Goal: Information Seeking & Learning: Understand process/instructions

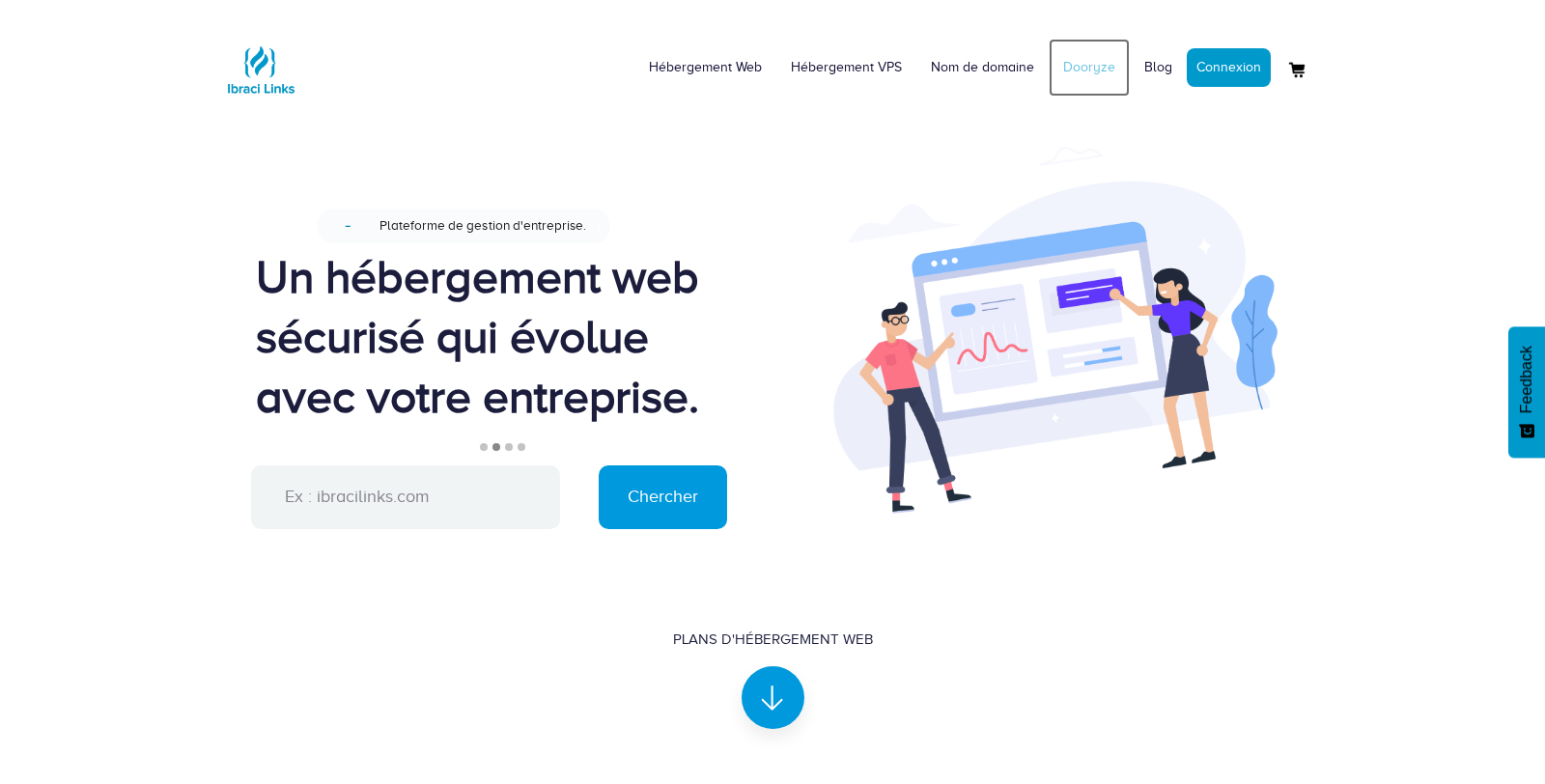
click at [1087, 67] on link "Dooryze" at bounding box center [1089, 68] width 81 height 58
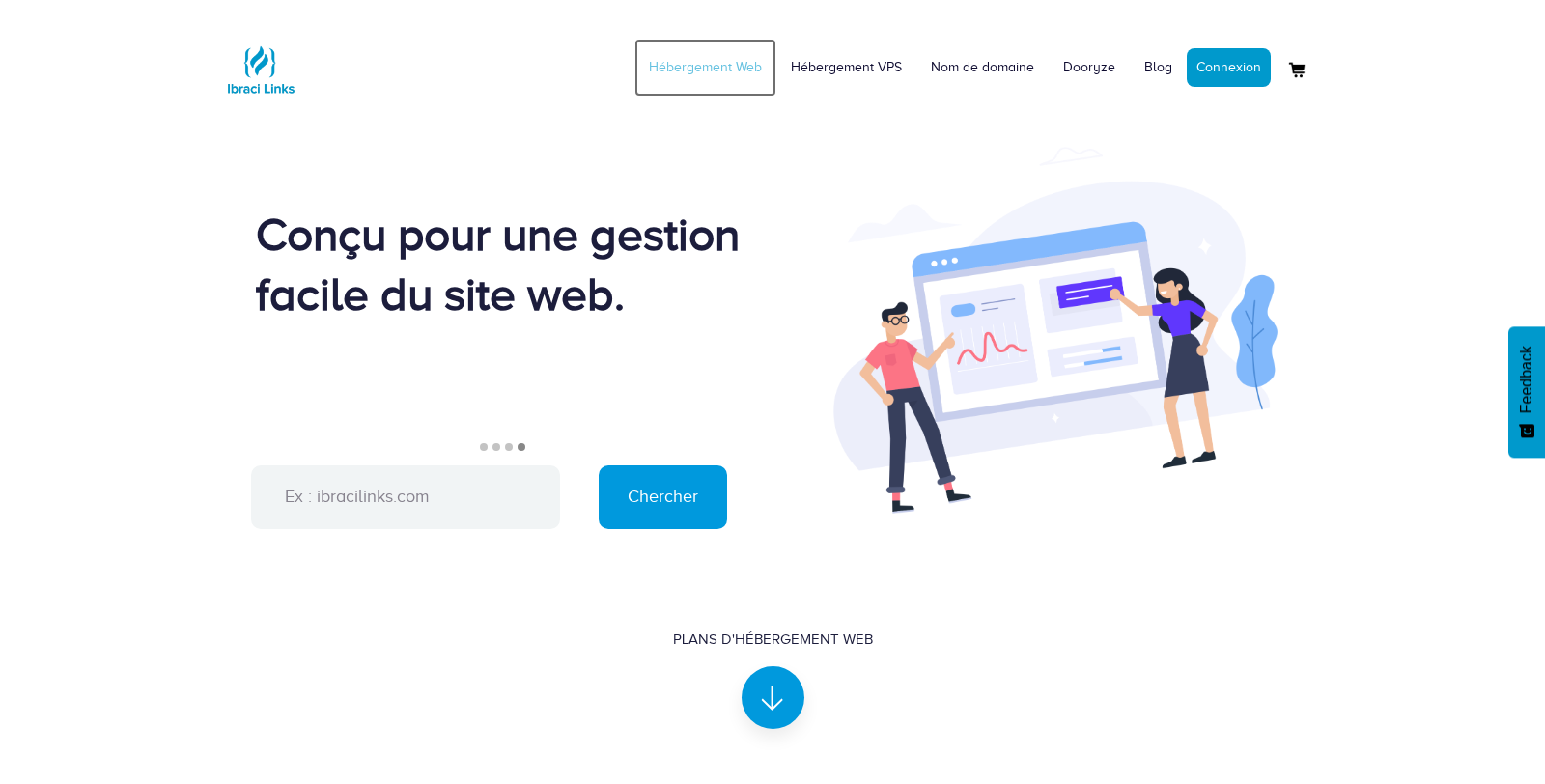
click at [681, 58] on link "Hébergement Web" at bounding box center [705, 68] width 142 height 58
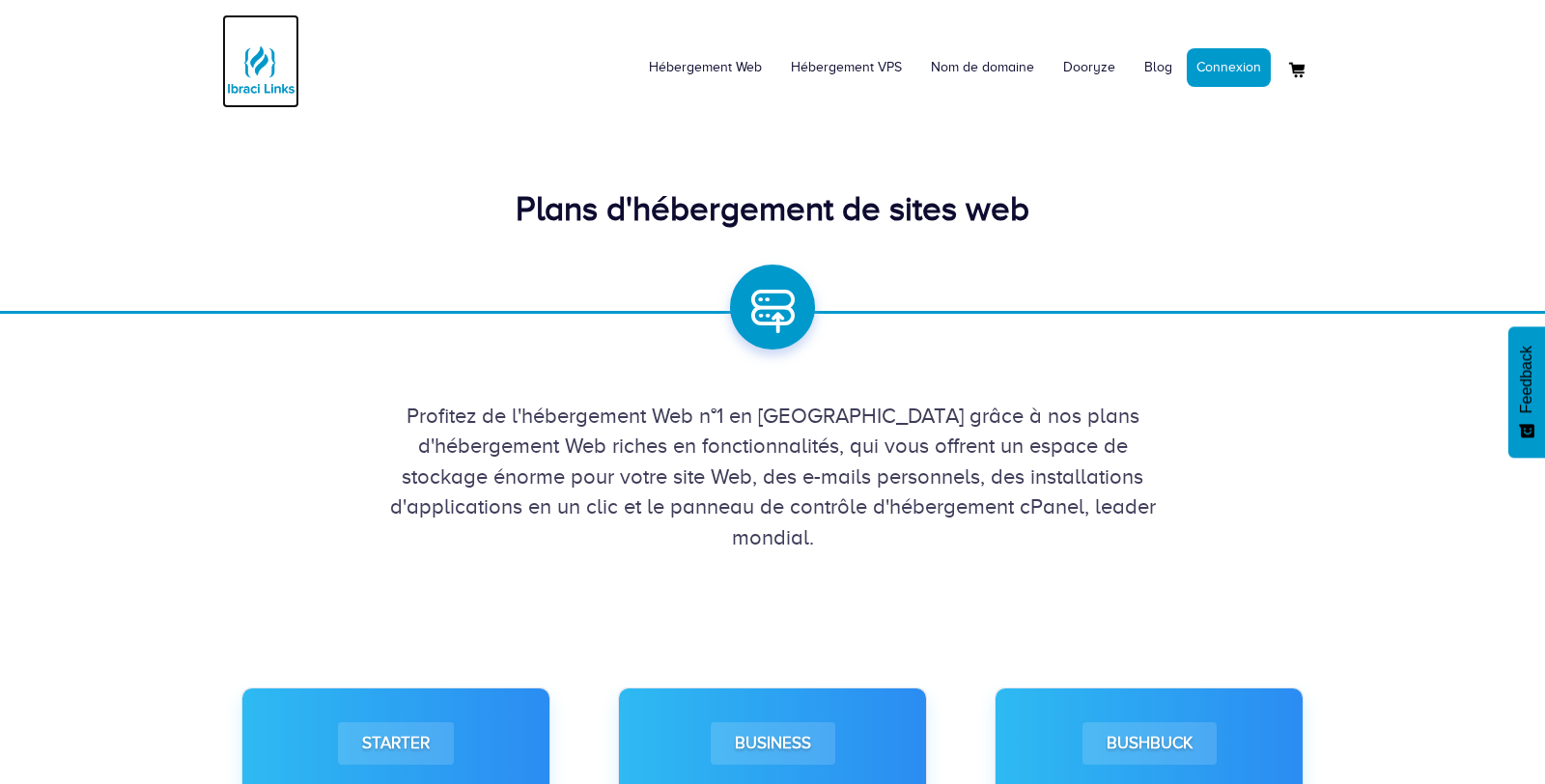
click at [237, 72] on img at bounding box center [261, 70] width 78 height 78
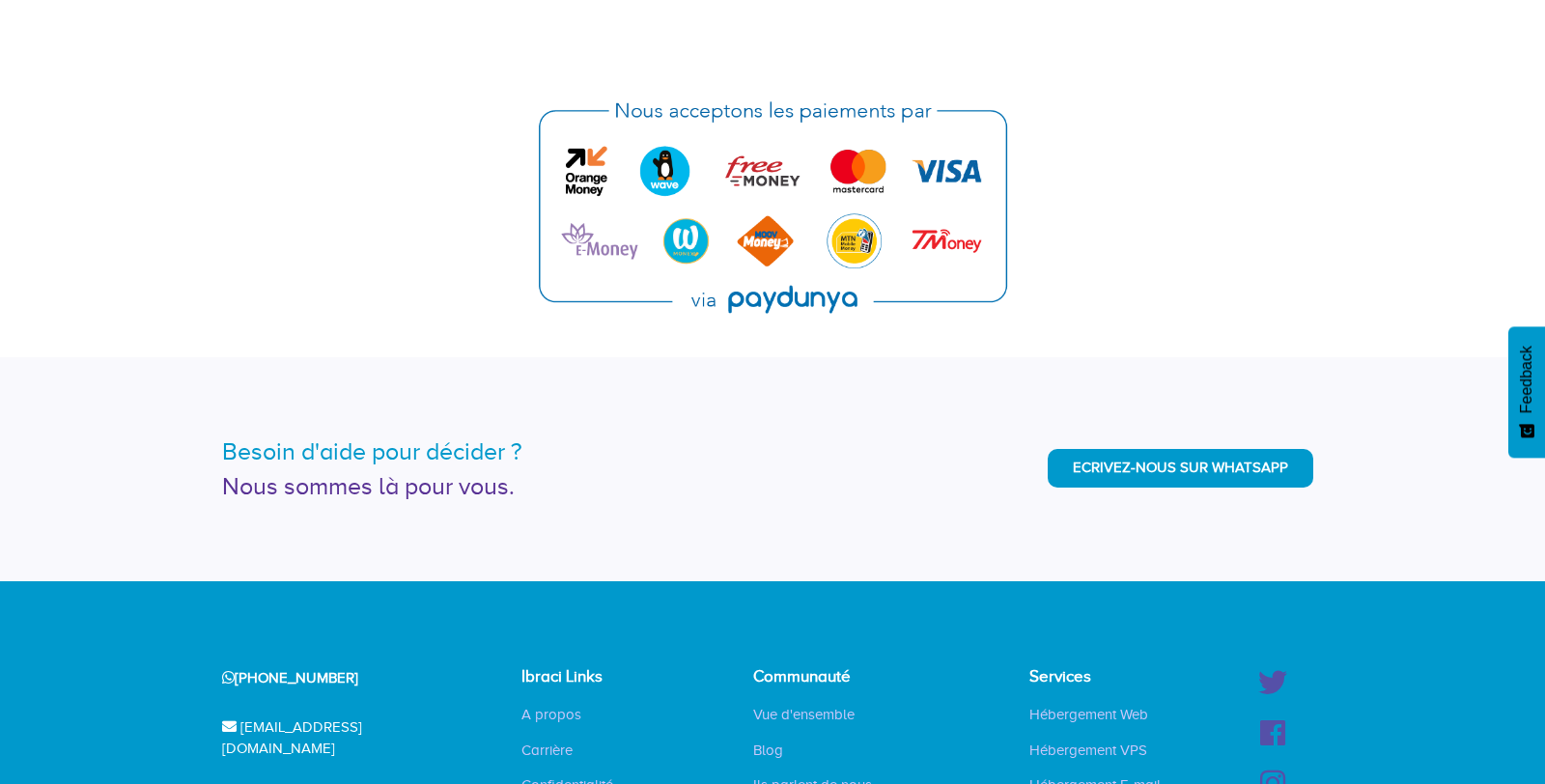
scroll to position [4452, 0]
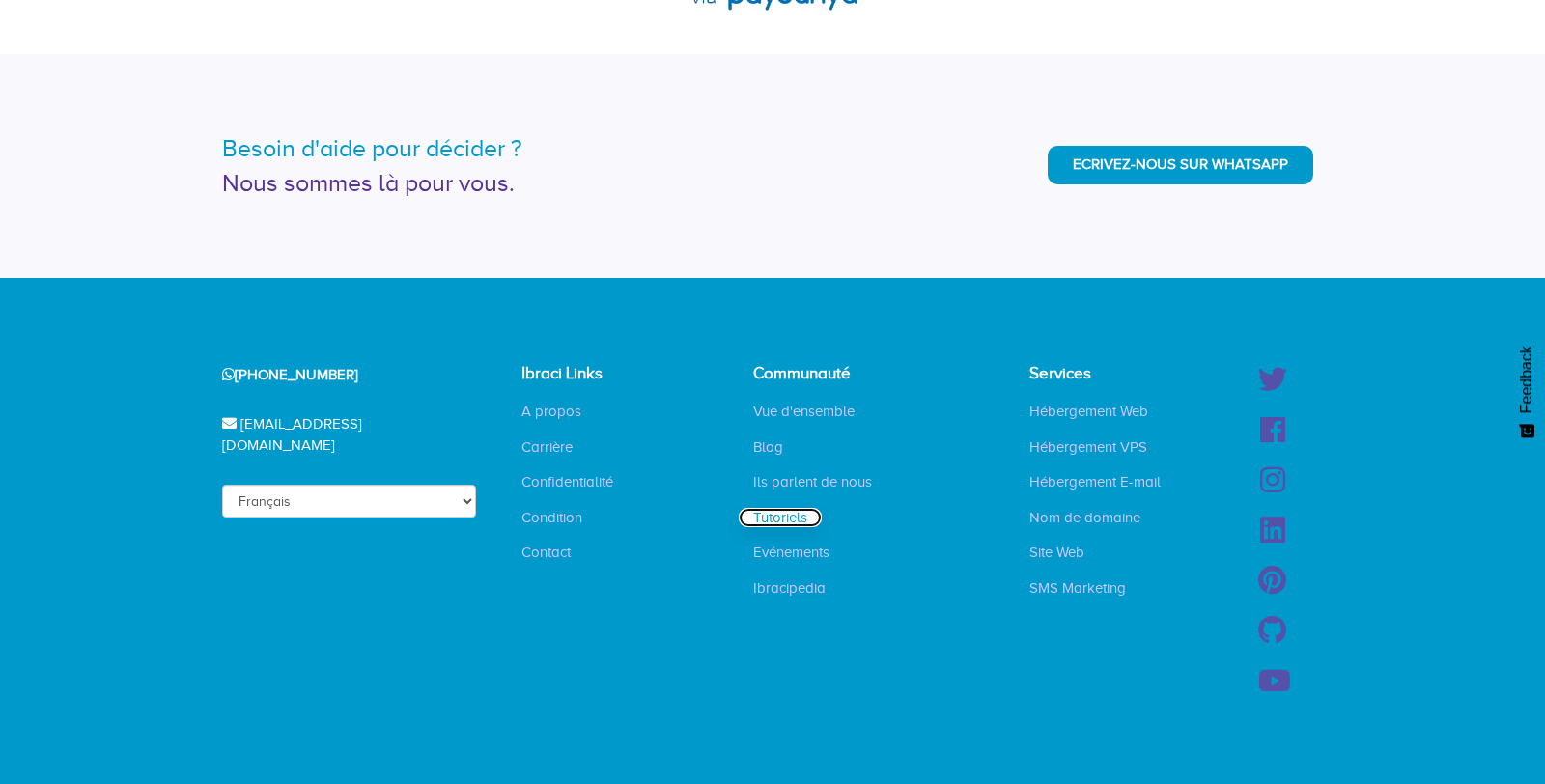
click at [780, 523] on link "Tutoriels" at bounding box center [780, 517] width 83 height 19
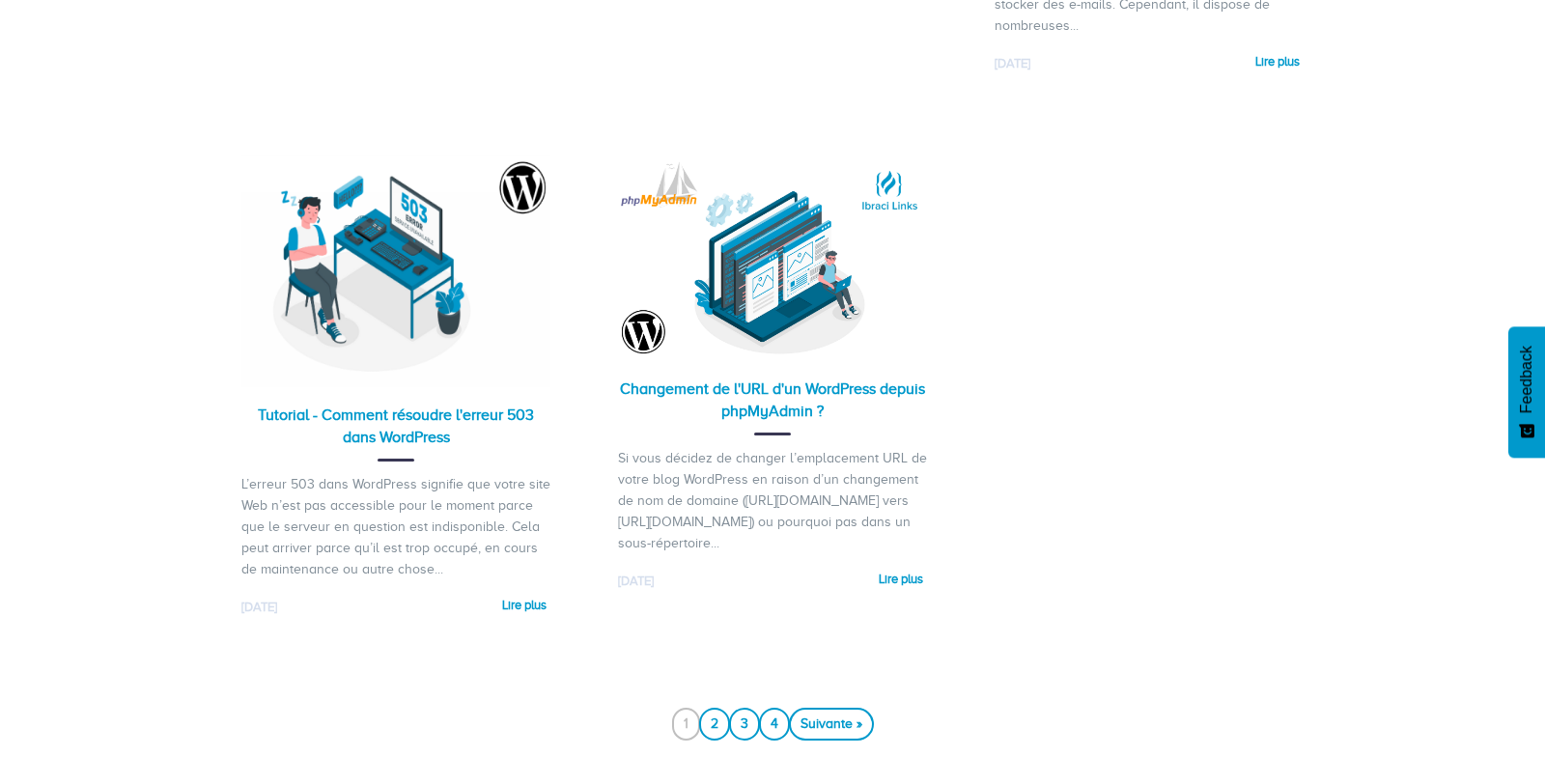
scroll to position [1733, 0]
click at [721, 471] on div "Si vous décidez de changer l’emplacement URL de votre blog WordPress en raison …" at bounding box center [772, 500] width 309 height 107
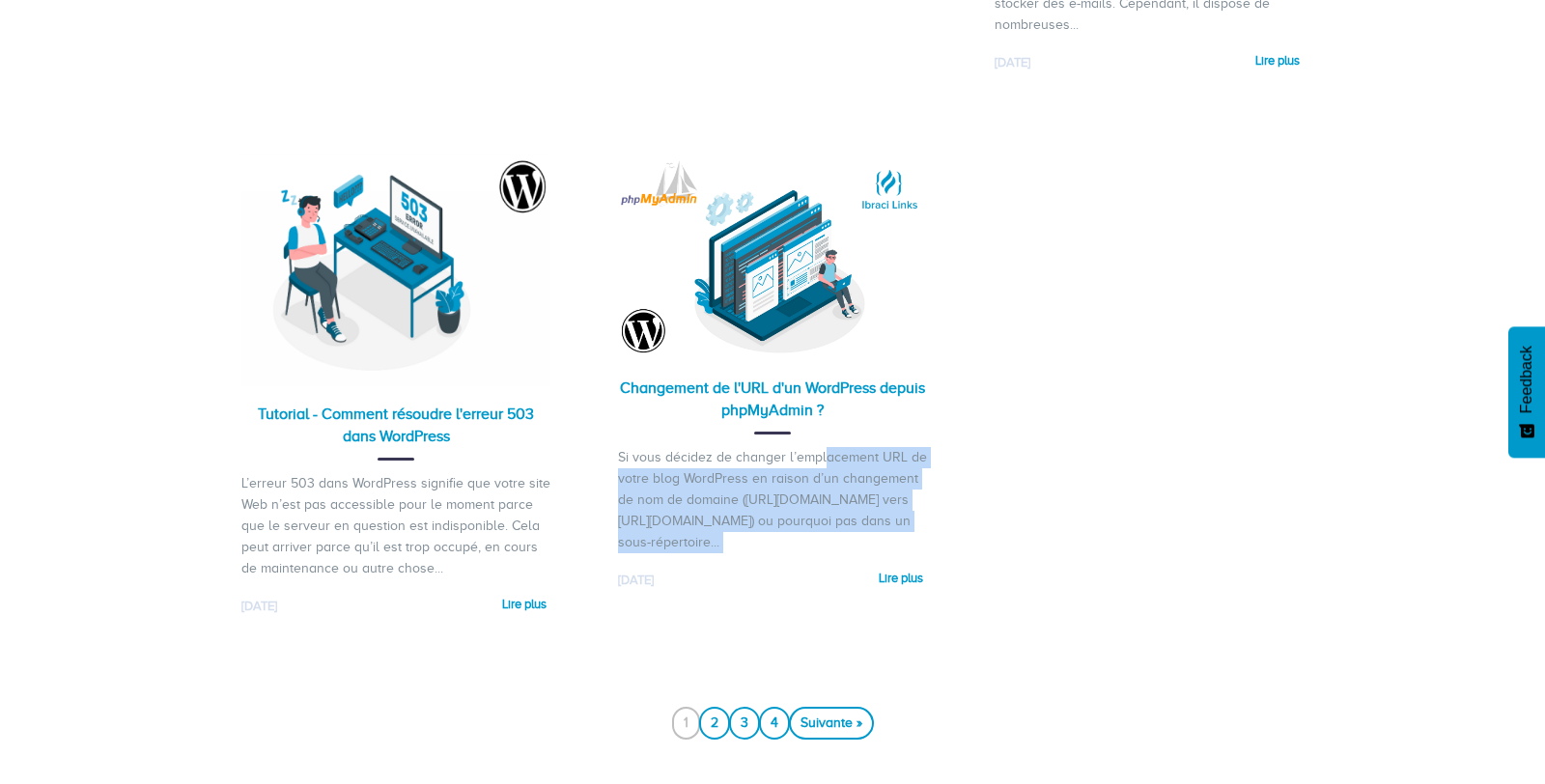
click at [721, 471] on div "Si vous décidez de changer l’emplacement URL de votre blog WordPress en raison …" at bounding box center [772, 500] width 309 height 107
click at [727, 473] on div "Si vous décidez de changer l’emplacement URL de votre blog WordPress en raison …" at bounding box center [772, 500] width 309 height 107
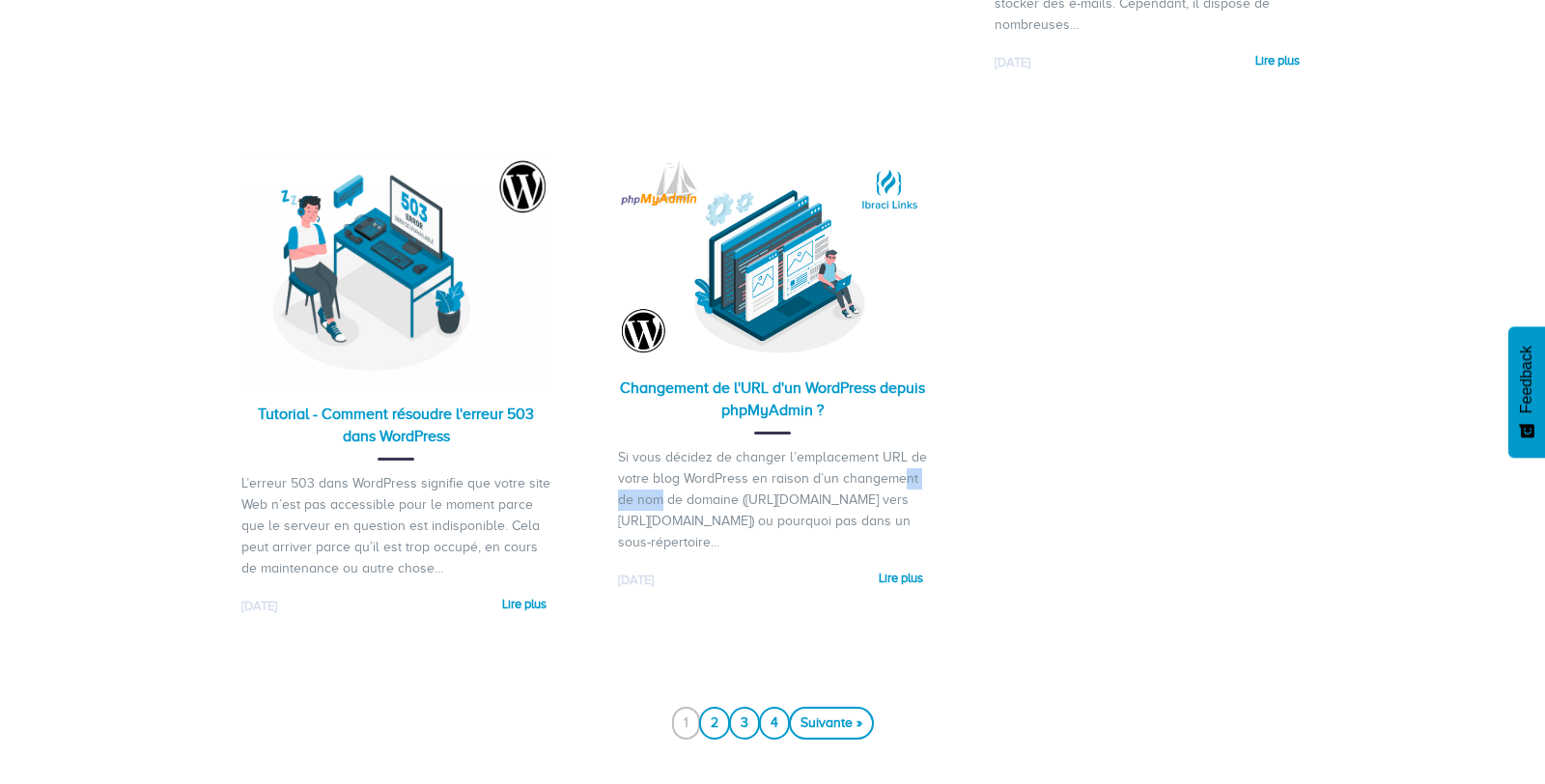
click at [727, 473] on div "Si vous décidez de changer l’emplacement URL de votre blog WordPress en raison …" at bounding box center [772, 500] width 309 height 107
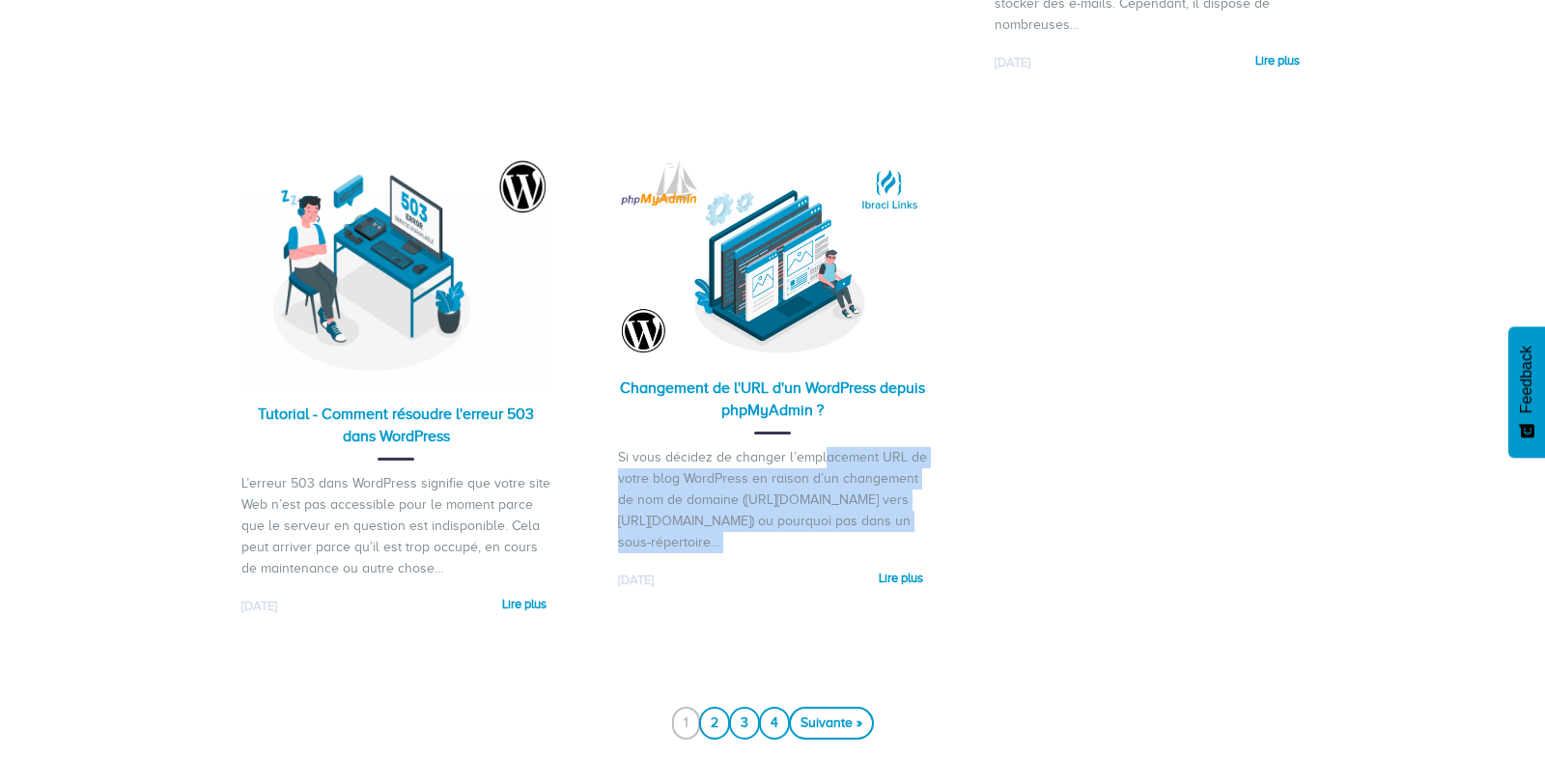
click at [727, 473] on div "Si vous décidez de changer l’emplacement URL de votre blog WordPress en raison …" at bounding box center [772, 500] width 309 height 107
click at [835, 474] on div "Si vous décidez de changer l’emplacement URL de votre blog WordPress en raison …" at bounding box center [772, 500] width 309 height 107
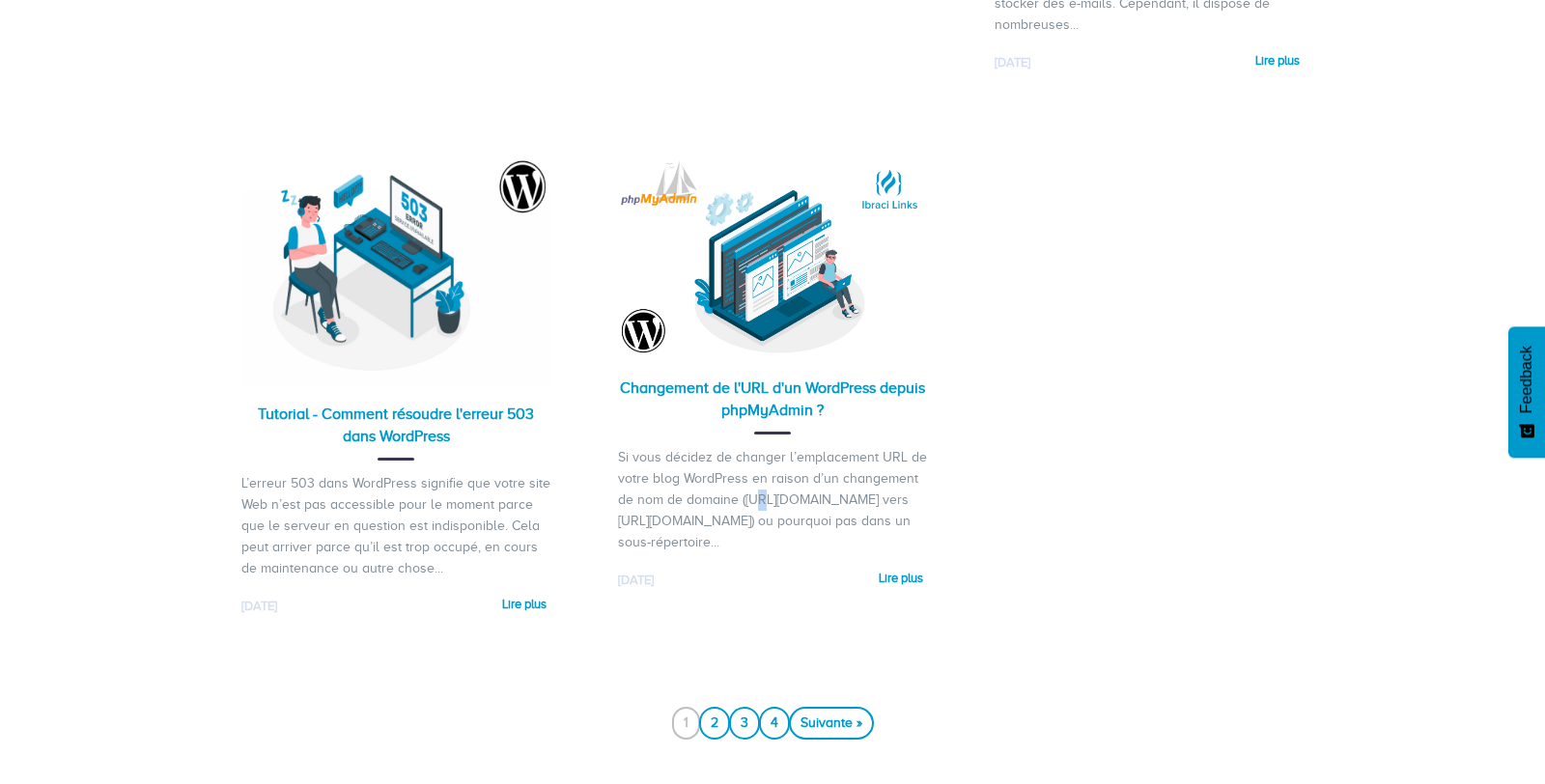
click at [835, 474] on div "Si vous décidez de changer l’emplacement URL de votre blog WordPress en raison …" at bounding box center [772, 500] width 309 height 107
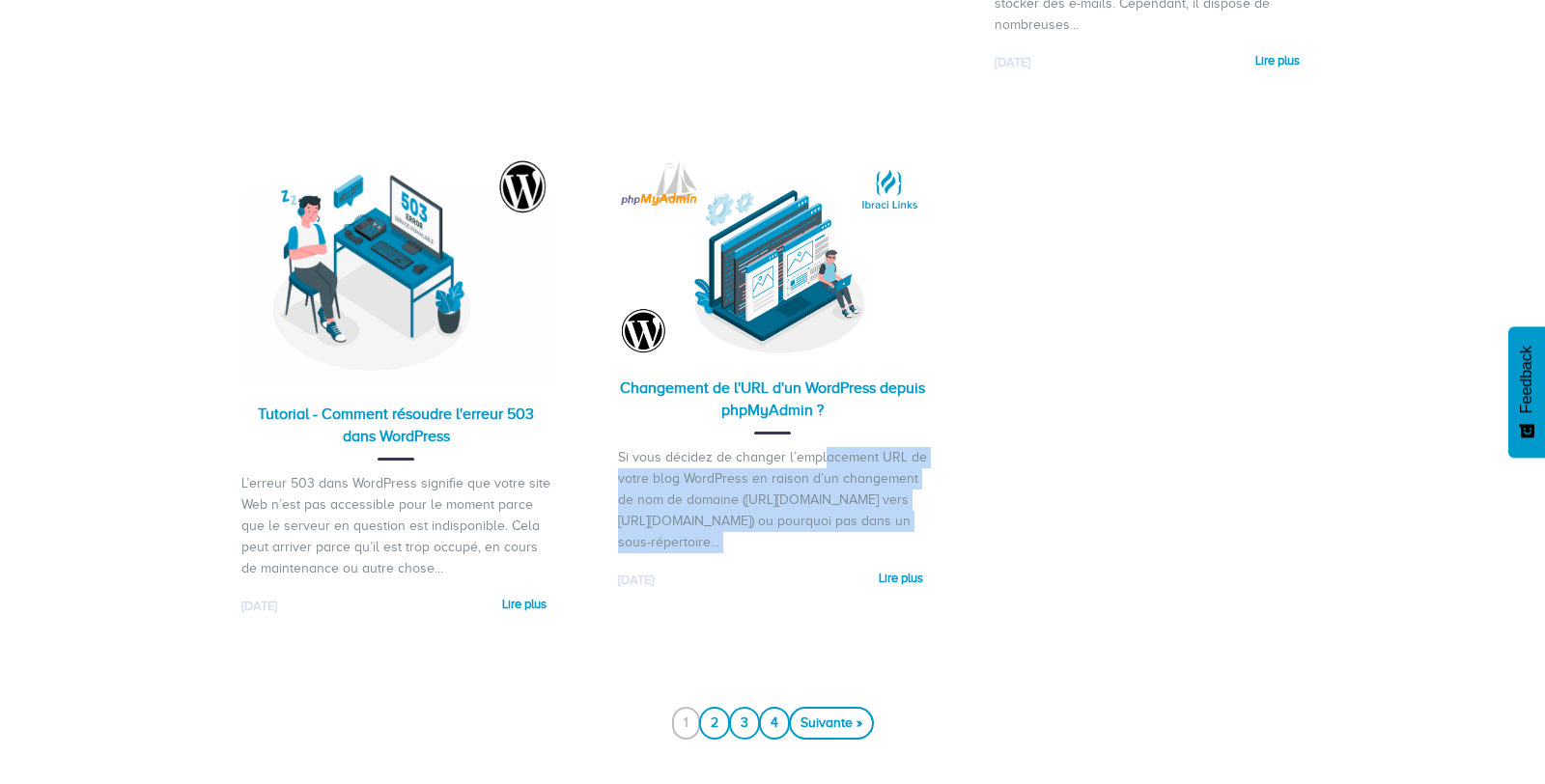
click at [835, 474] on div "Si vous décidez de changer l’emplacement URL de votre blog WordPress en raison …" at bounding box center [772, 500] width 309 height 107
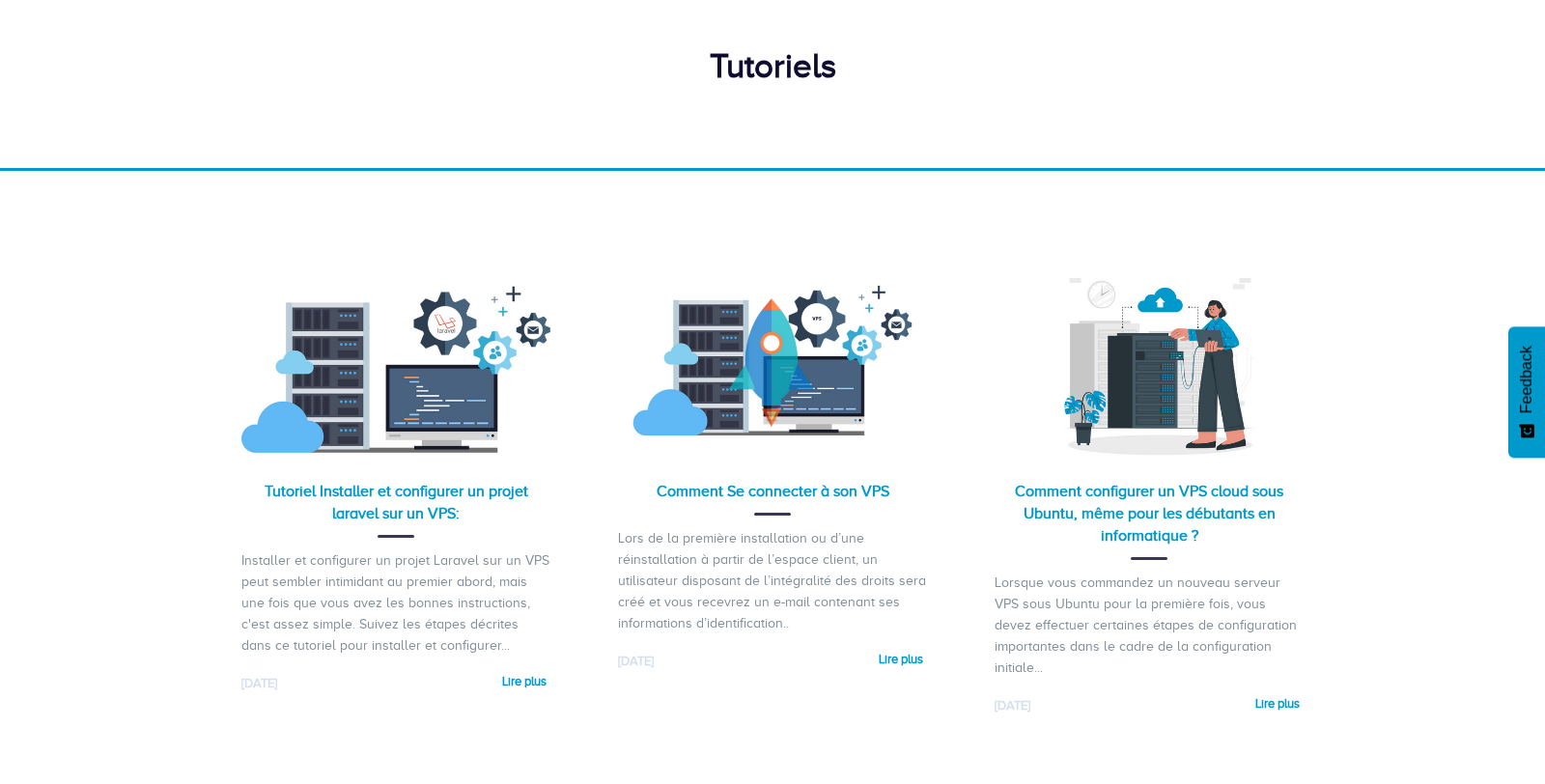
scroll to position [0, 0]
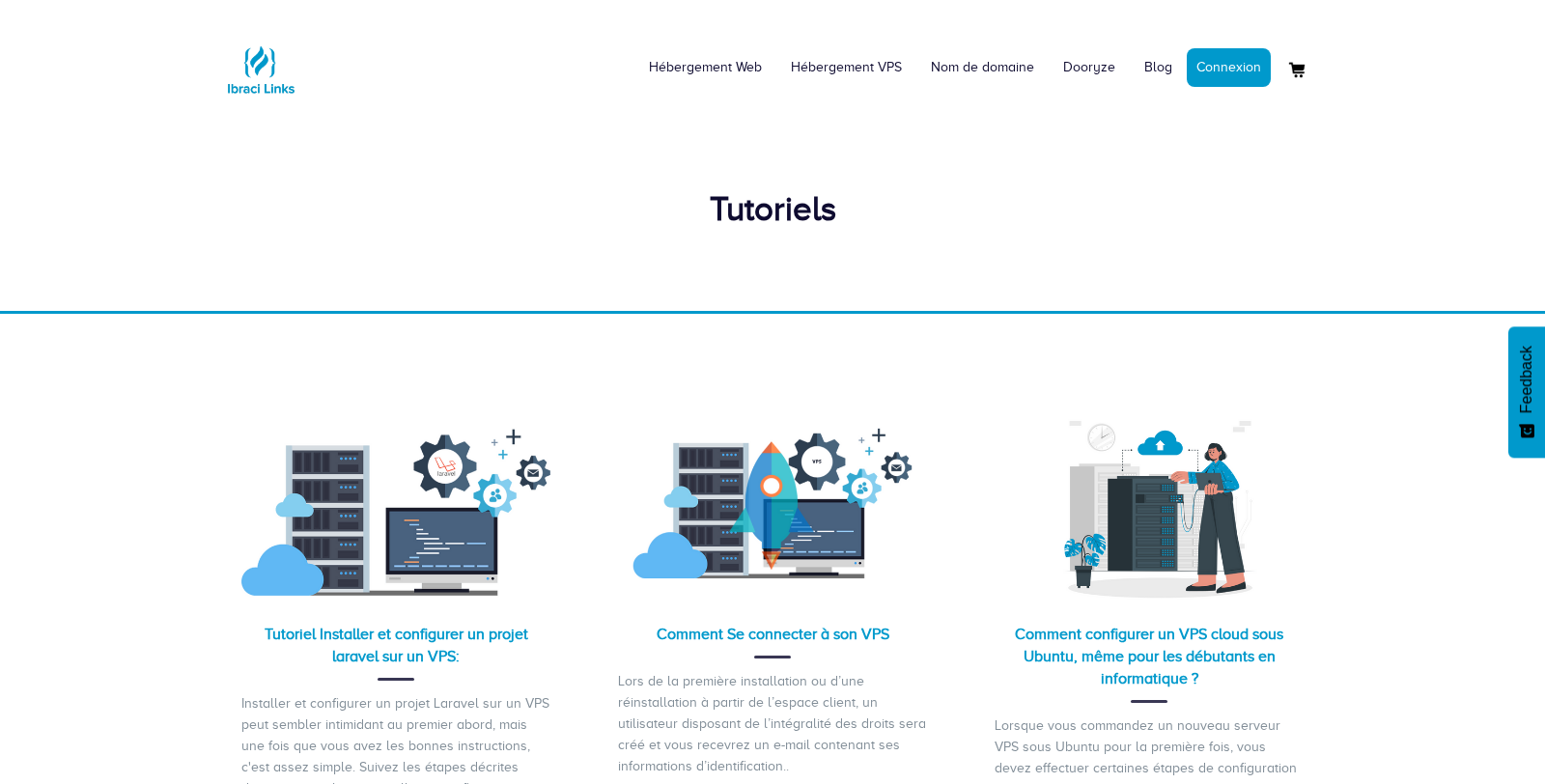
click at [741, 214] on div "Tutoriels" at bounding box center [772, 209] width 1101 height 48
